Goal: Communication & Community: Participate in discussion

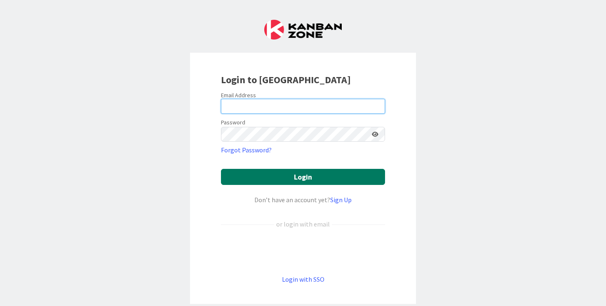
type input "[EMAIL_ADDRESS][DOMAIN_NAME]"
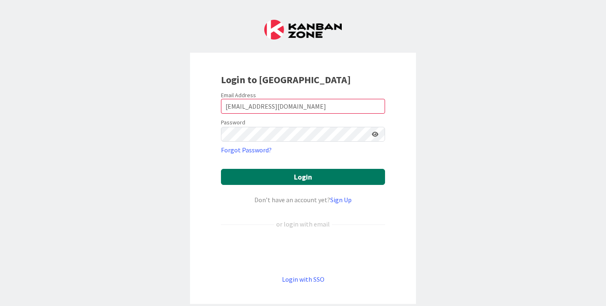
click at [281, 174] on button "Login" at bounding box center [303, 177] width 164 height 16
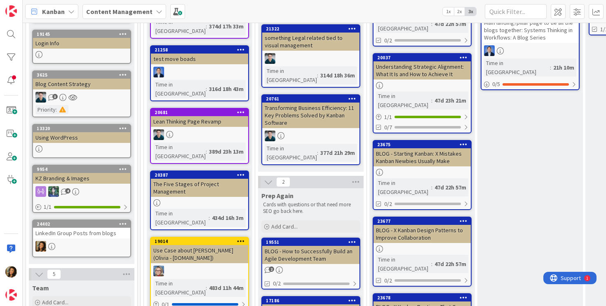
scroll to position [188, 0]
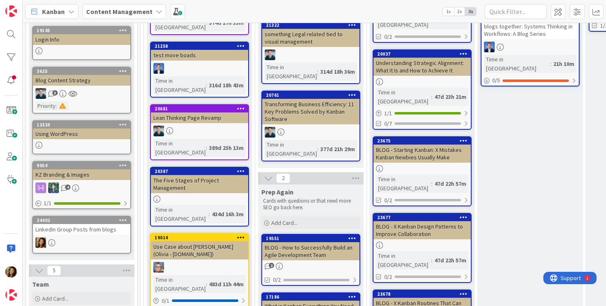
click at [111, 231] on div "LinkedIn Group Posts from blogs" at bounding box center [81, 229] width 97 height 11
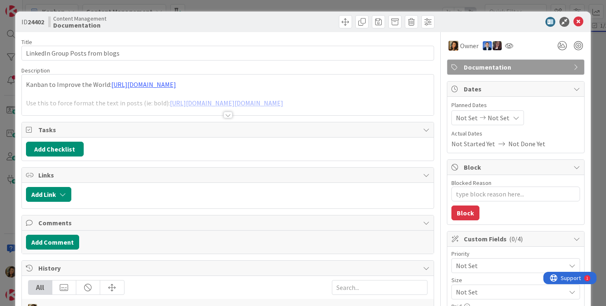
type textarea "x"
click at [314, 98] on div at bounding box center [228, 104] width 412 height 21
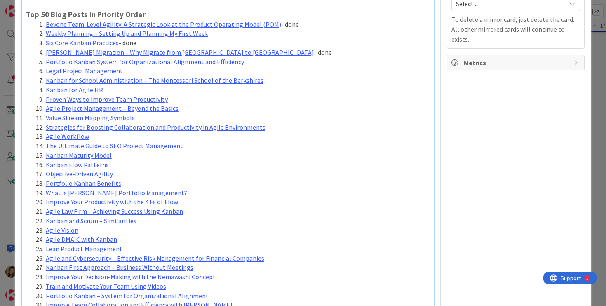
scroll to position [440, 0]
click at [197, 62] on link "Portfolio Kanban System for Organizational Alignment and Efficiency" at bounding box center [145, 61] width 198 height 8
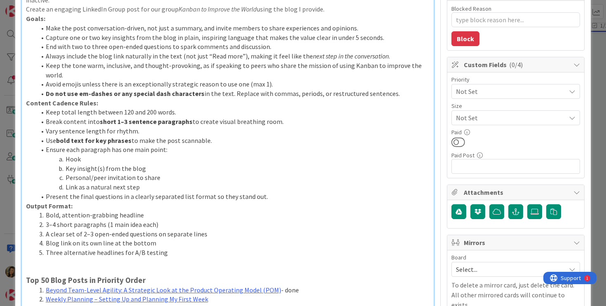
scroll to position [60, 0]
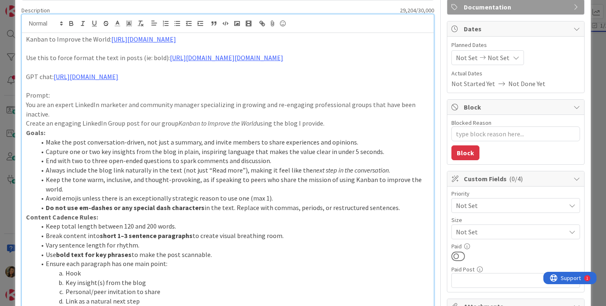
click at [309, 94] on p "Prompt:" at bounding box center [228, 95] width 404 height 9
click at [118, 77] on link "[URL][DOMAIN_NAME]" at bounding box center [86, 77] width 65 height 8
click at [228, 58] on link "[URL][DOMAIN_NAME][DOMAIN_NAME]" at bounding box center [226, 58] width 113 height 8
click at [215, 72] on link "[URL][DOMAIN_NAME][DOMAIN_NAME]" at bounding box center [203, 73] width 82 height 11
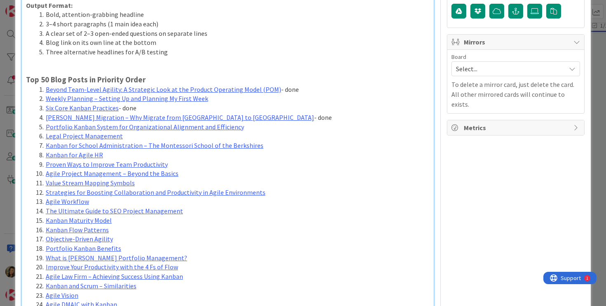
scroll to position [358, 0]
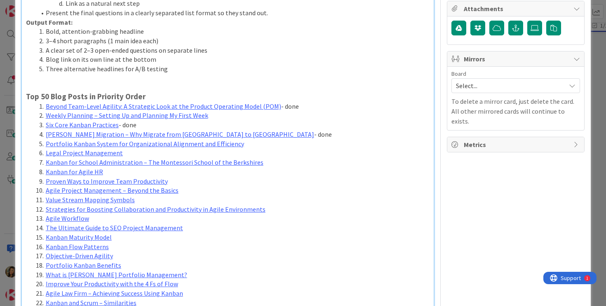
click at [247, 143] on li "Portfolio Kanban System for Organizational Alignment and Efficiency" at bounding box center [233, 143] width 394 height 9
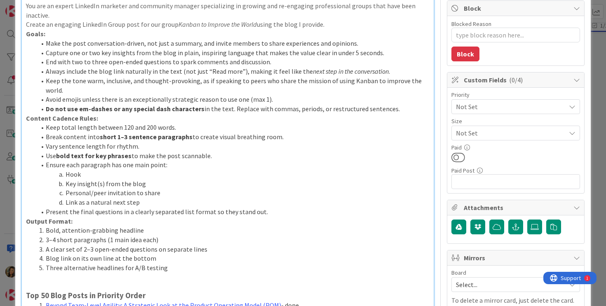
scroll to position [0, 0]
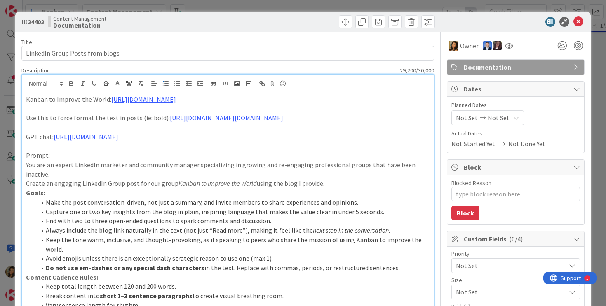
click at [518, 40] on div "Owner" at bounding box center [516, 45] width 138 height 15
click at [575, 21] on icon at bounding box center [578, 22] width 10 height 10
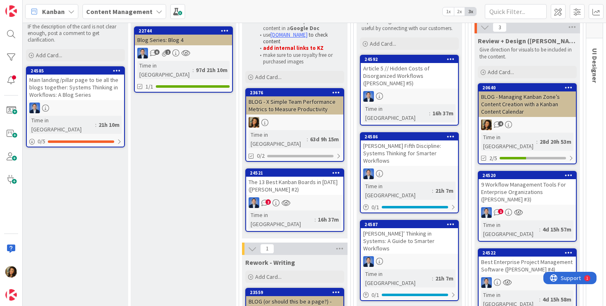
scroll to position [166, 454]
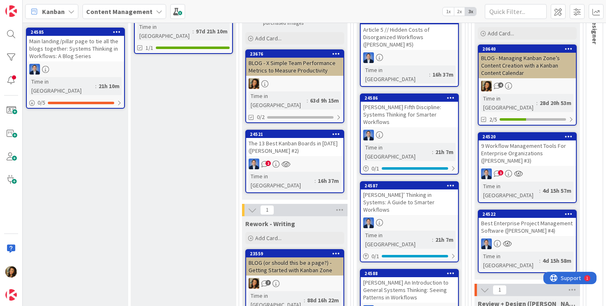
click at [323, 148] on link "24521 The 13 Best Kanban Boards in [DATE] ([PERSON_NAME] #2) 2 Time in [GEOGRAP…" at bounding box center [294, 161] width 99 height 63
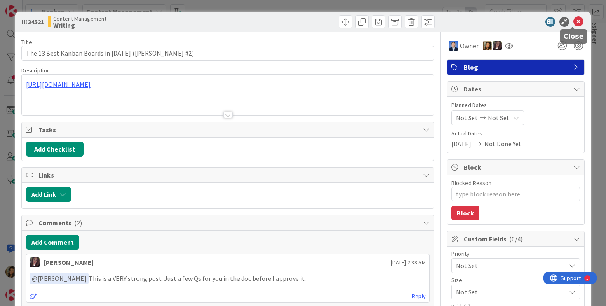
click at [575, 21] on icon at bounding box center [578, 22] width 10 height 10
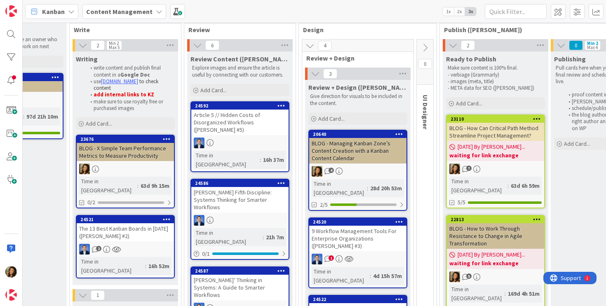
scroll to position [81, 646]
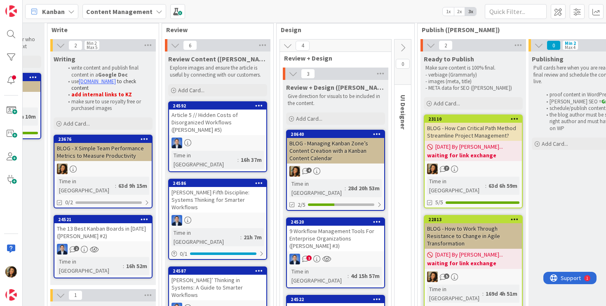
click at [366, 254] on div "1" at bounding box center [335, 259] width 97 height 11
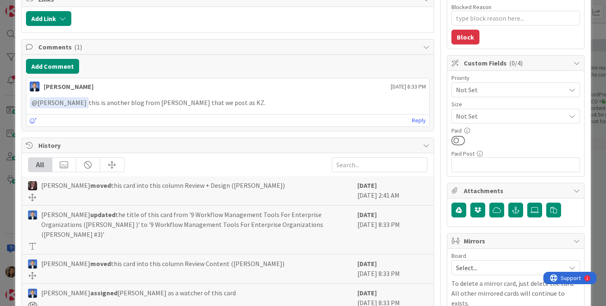
scroll to position [84, 0]
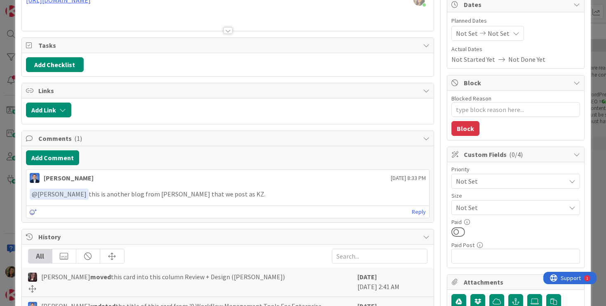
click at [32, 212] on icon at bounding box center [33, 212] width 7 height 6
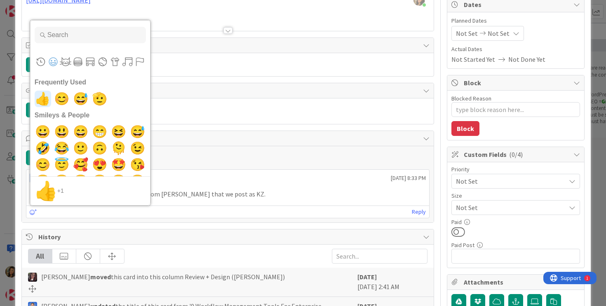
click at [41, 101] on span "👍" at bounding box center [42, 99] width 19 height 16
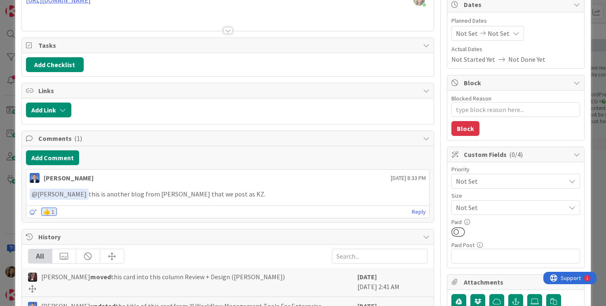
scroll to position [0, 0]
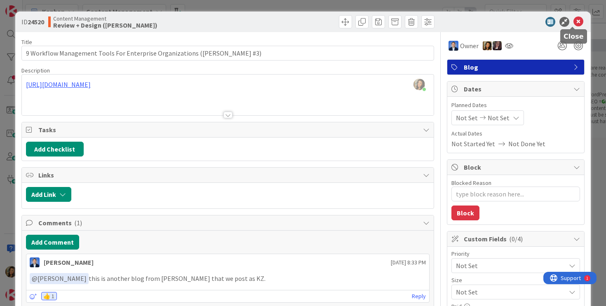
click at [575, 22] on icon at bounding box center [578, 22] width 10 height 10
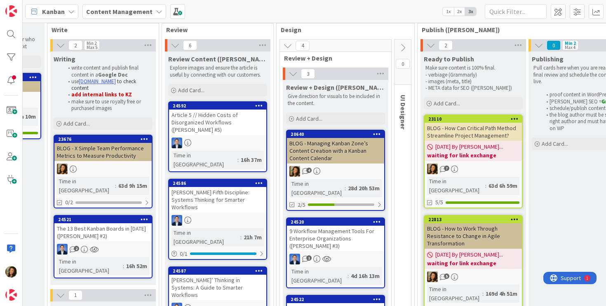
click at [355, 157] on div "BLOG - Managing Kanban Zone’s Content Creation with a Kanban Content Calendar" at bounding box center [335, 151] width 97 height 26
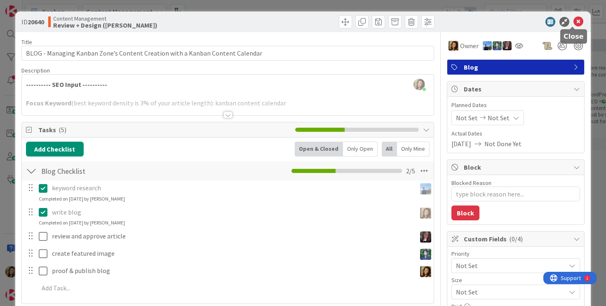
click at [573, 23] on icon at bounding box center [578, 22] width 10 height 10
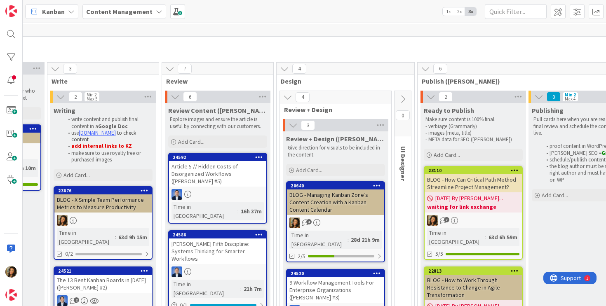
scroll to position [12, 646]
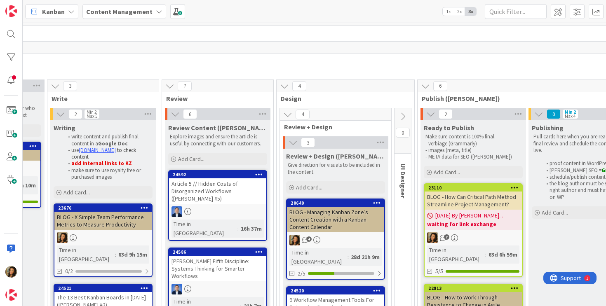
click at [405, 116] on icon at bounding box center [402, 116] width 9 height 9
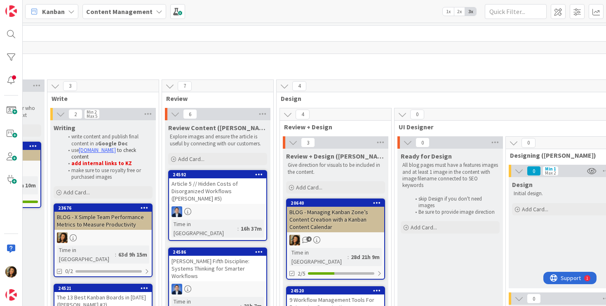
click at [405, 116] on icon at bounding box center [402, 114] width 9 height 9
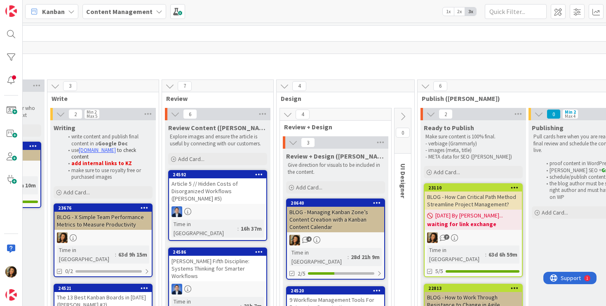
click at [405, 116] on icon at bounding box center [402, 116] width 9 height 9
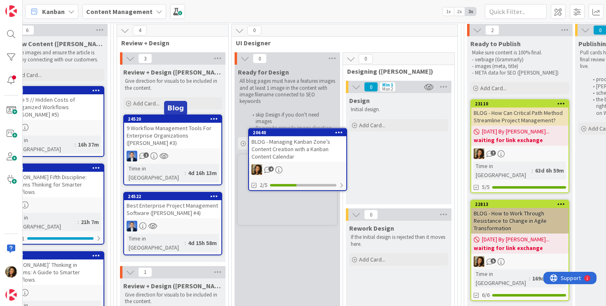
scroll to position [94, 809]
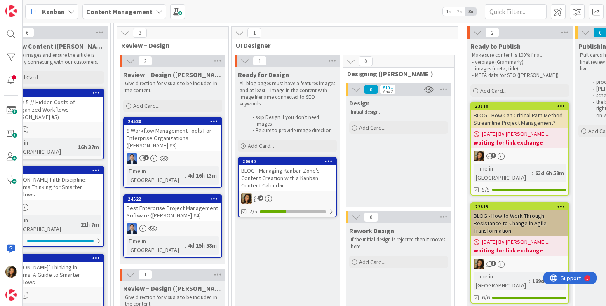
click at [295, 192] on link "20640 BLOG - Managing Kanban Zone’s Content Creation with a Kanban Content Cale…" at bounding box center [287, 187] width 99 height 61
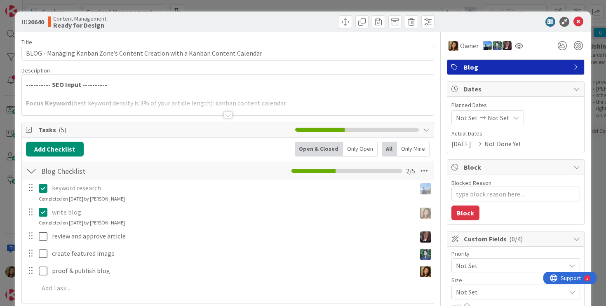
type textarea "x"
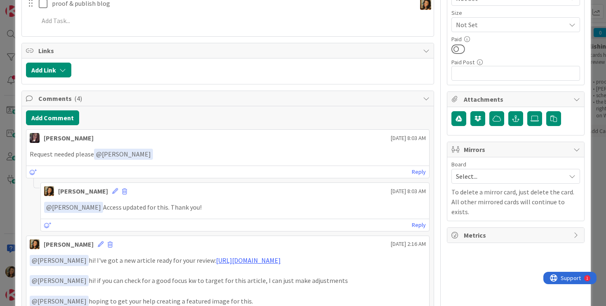
scroll to position [276, 0]
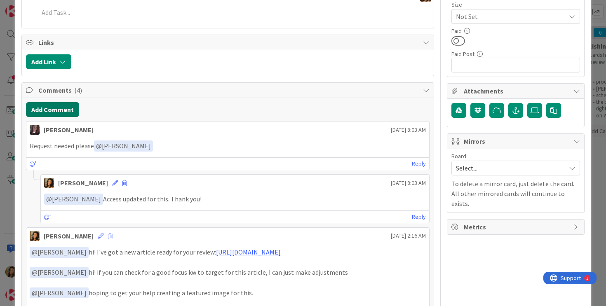
click at [44, 111] on button "Add Comment" at bounding box center [52, 109] width 53 height 15
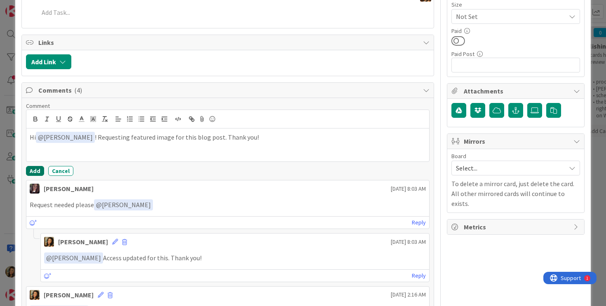
click at [35, 172] on button "Add" at bounding box center [35, 171] width 18 height 10
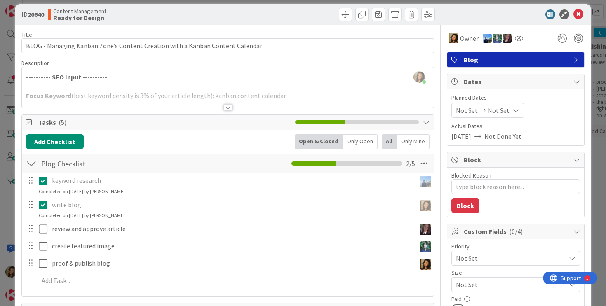
scroll to position [0, 0]
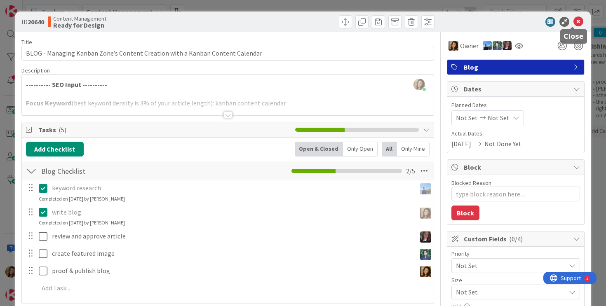
click at [573, 19] on icon at bounding box center [578, 22] width 10 height 10
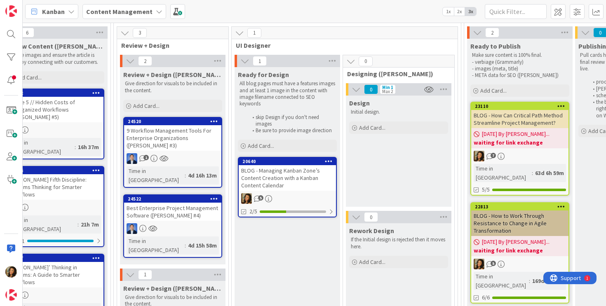
click at [172, 137] on div "9 Workflow Management Tools For Enterprise Organizations ([PERSON_NAME] #3)" at bounding box center [172, 138] width 97 height 26
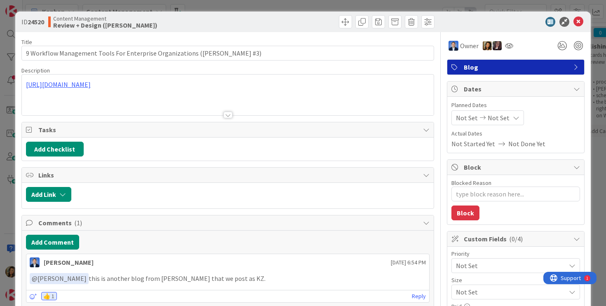
type textarea "x"
click at [61, 242] on button "Add Comment" at bounding box center [52, 242] width 53 height 15
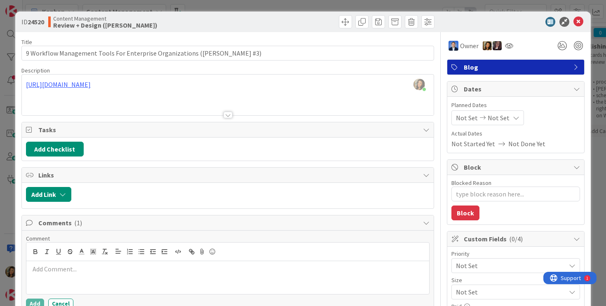
click at [138, 269] on p at bounding box center [228, 269] width 396 height 9
click at [33, 300] on button "Add" at bounding box center [35, 304] width 18 height 10
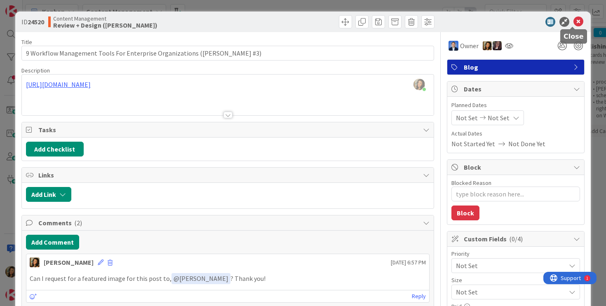
click at [573, 25] on icon at bounding box center [578, 22] width 10 height 10
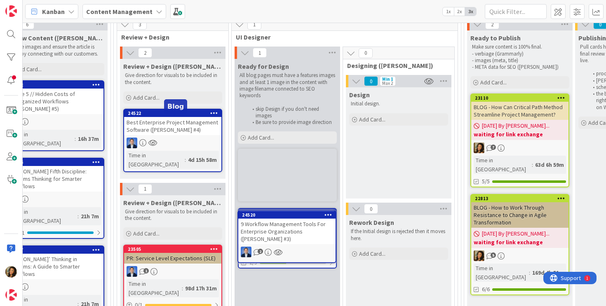
scroll to position [103, 809]
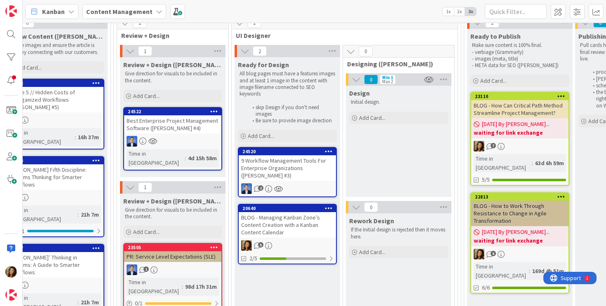
click at [187, 123] on div "Best Enterprise Project Management Software ([PERSON_NAME] #4)" at bounding box center [172, 124] width 97 height 18
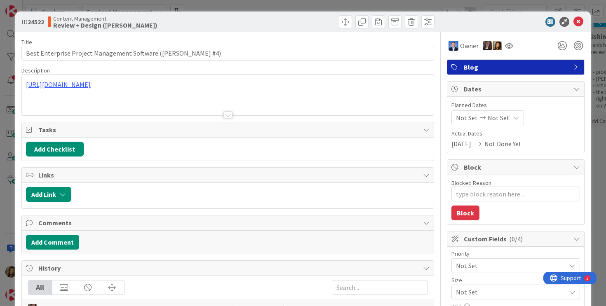
type textarea "x"
click at [68, 242] on button "Add Comment" at bounding box center [52, 242] width 53 height 15
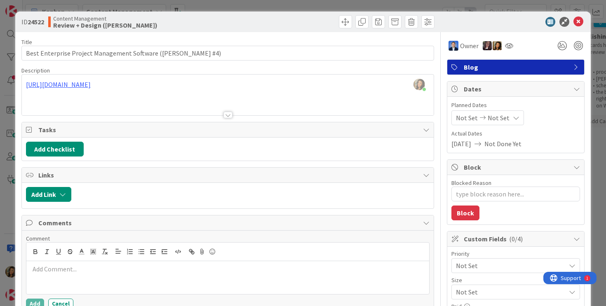
click at [146, 269] on p at bounding box center [228, 269] width 396 height 9
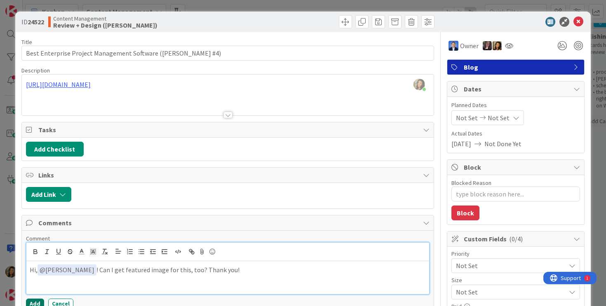
click at [37, 300] on button "Add" at bounding box center [35, 304] width 18 height 10
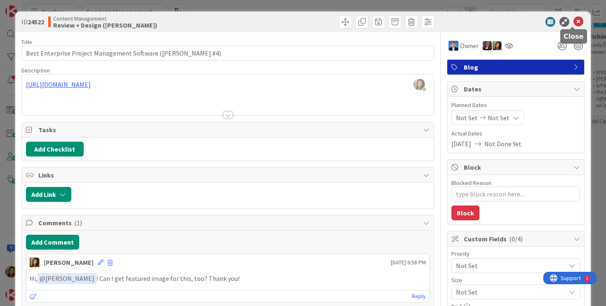
click at [576, 25] on icon at bounding box center [578, 22] width 10 height 10
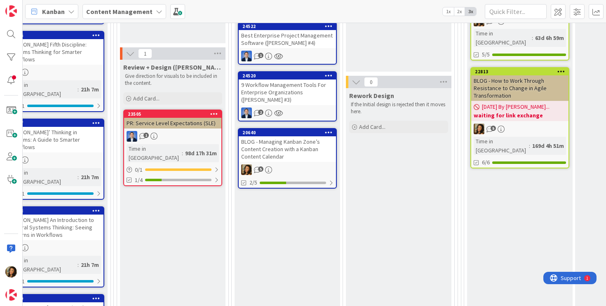
scroll to position [231, 809]
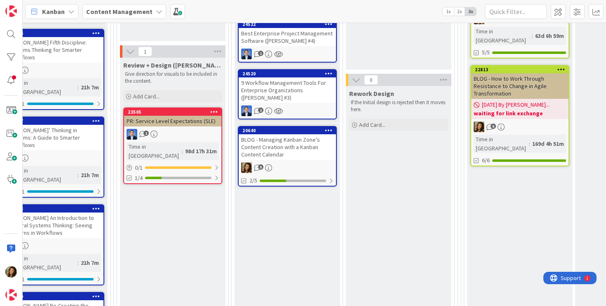
click at [289, 149] on div "BLOG - Managing Kanban Zone’s Content Creation with a Kanban Content Calendar" at bounding box center [287, 147] width 97 height 26
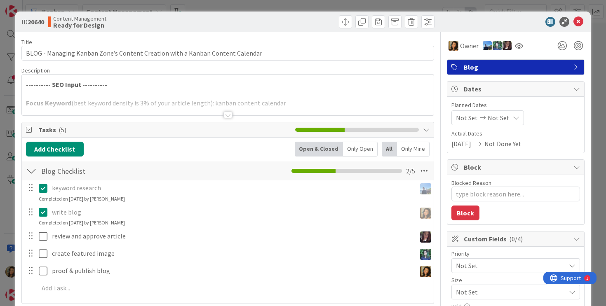
type textarea "x"
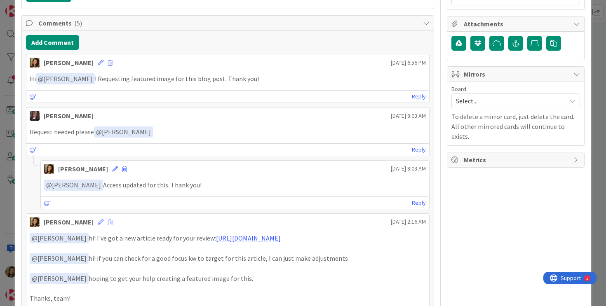
scroll to position [347, 0]
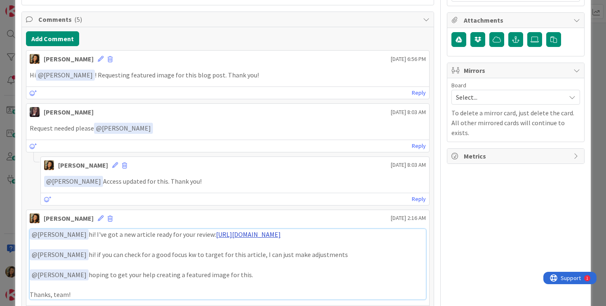
click at [216, 239] on link "[URL][DOMAIN_NAME]" at bounding box center [248, 234] width 65 height 8
